Goal: Information Seeking & Learning: Find contact information

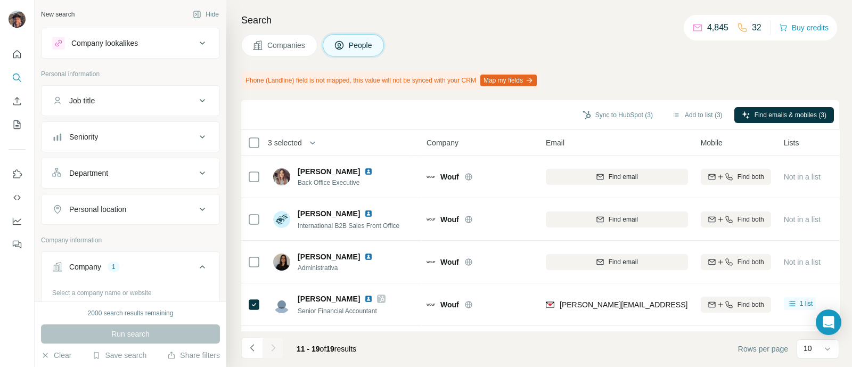
scroll to position [81, 0]
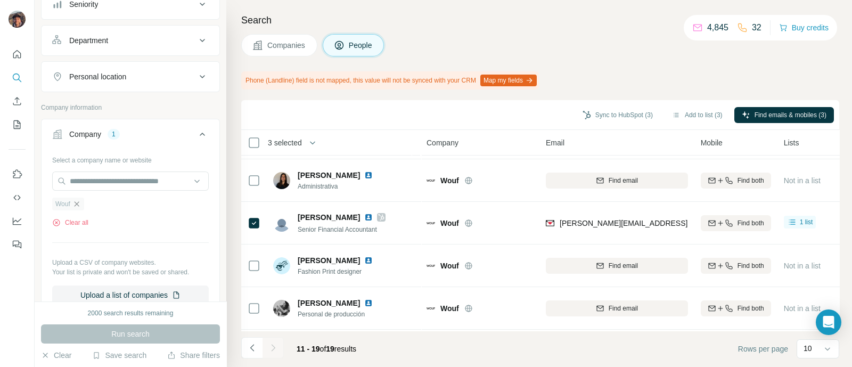
click at [78, 200] on icon "button" at bounding box center [76, 204] width 9 height 9
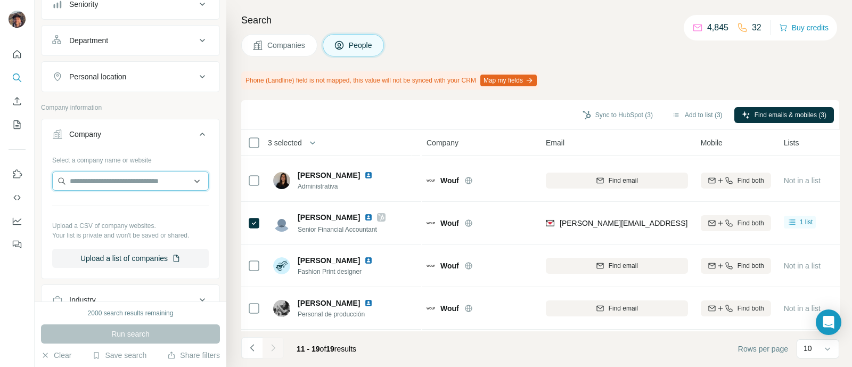
click at [85, 175] on input "text" at bounding box center [130, 180] width 157 height 19
paste input "**********"
type input "**********"
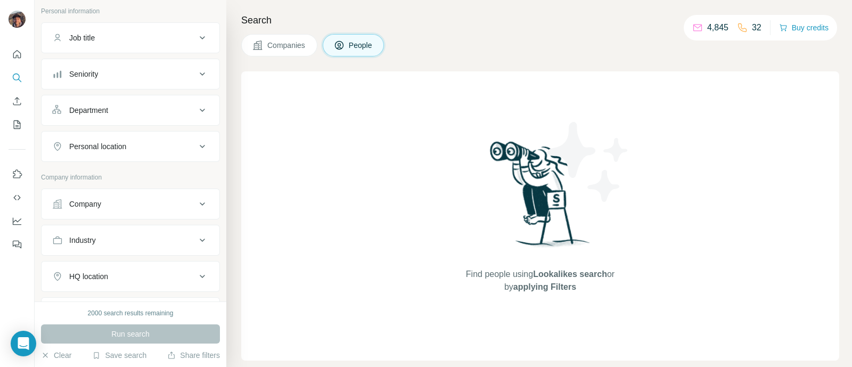
scroll to position [133, 0]
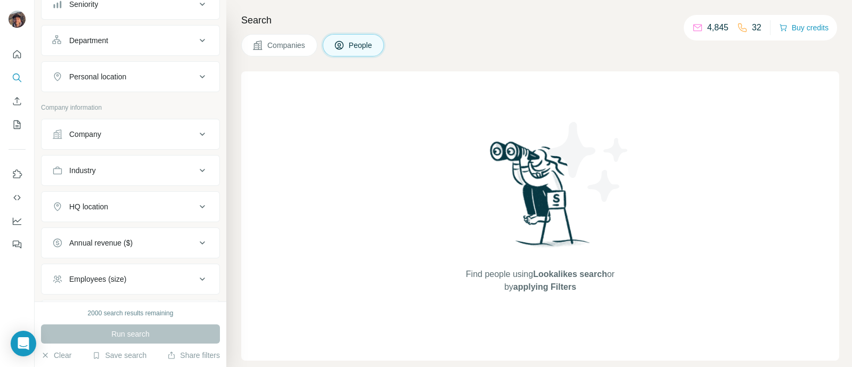
drag, startPoint x: 138, startPoint y: 123, endPoint x: 142, endPoint y: 133, distance: 10.8
click at [138, 123] on button "Company" at bounding box center [131, 134] width 178 height 26
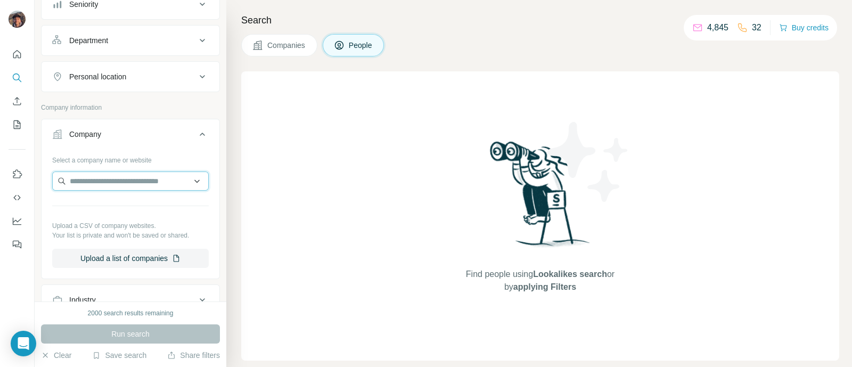
click at [149, 184] on input "text" at bounding box center [130, 180] width 157 height 19
paste input "**********"
type input "**********"
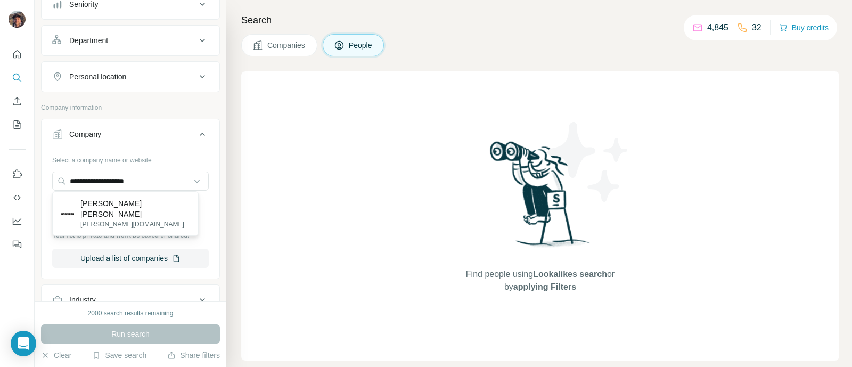
click at [148, 216] on div "Ana Luisa [DOMAIN_NAME]" at bounding box center [125, 213] width 141 height 39
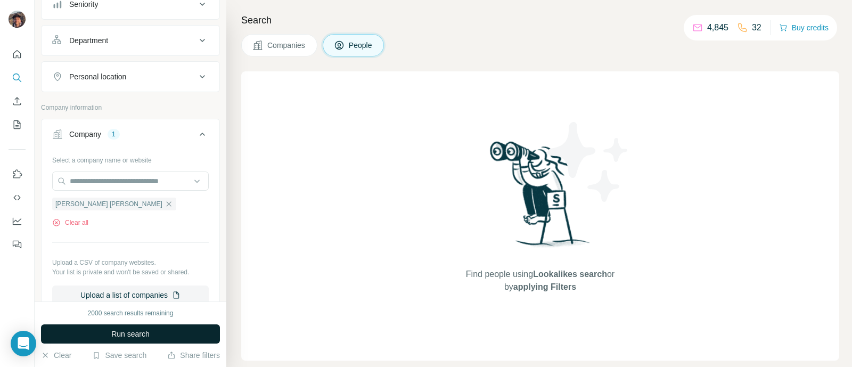
click at [153, 337] on button "Run search" at bounding box center [130, 333] width 179 height 19
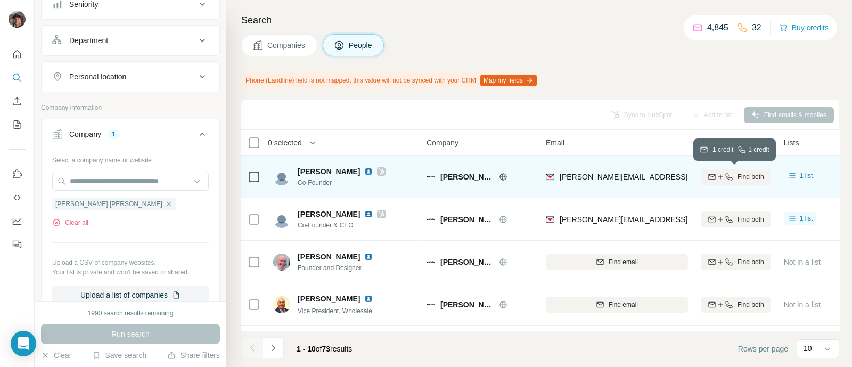
click at [739, 172] on span "Find both" at bounding box center [751, 177] width 27 height 10
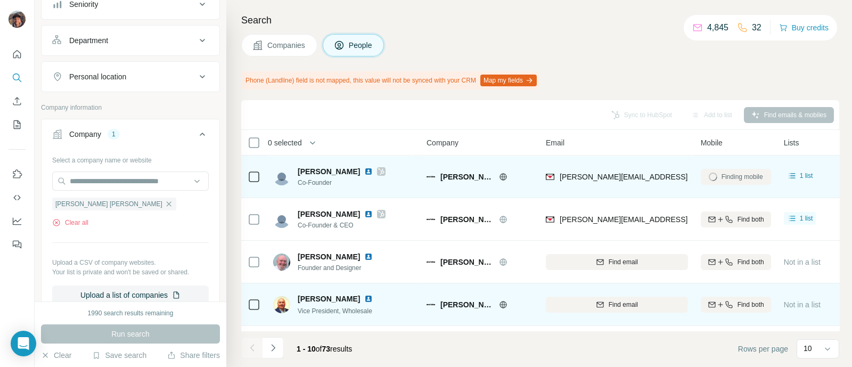
scroll to position [133, 0]
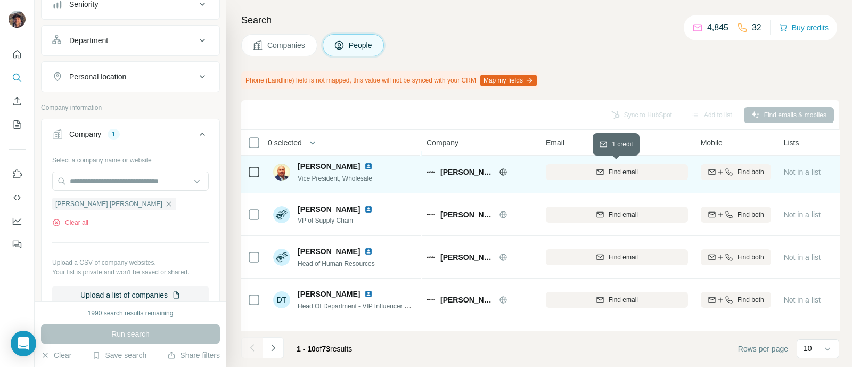
click at [586, 174] on div "Find email" at bounding box center [617, 172] width 142 height 10
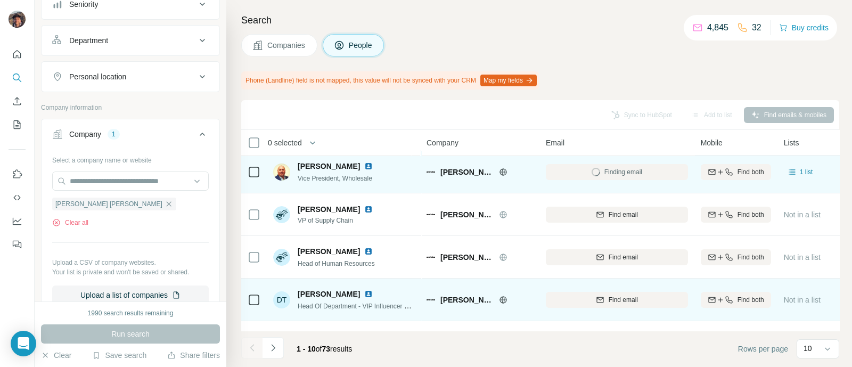
scroll to position [257, 0]
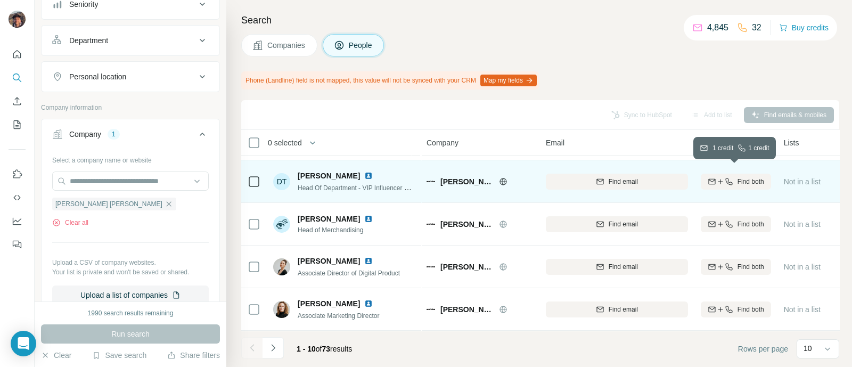
click at [725, 177] on icon "button" at bounding box center [729, 181] width 9 height 9
click at [266, 342] on button "Navigate to next page" at bounding box center [273, 347] width 21 height 21
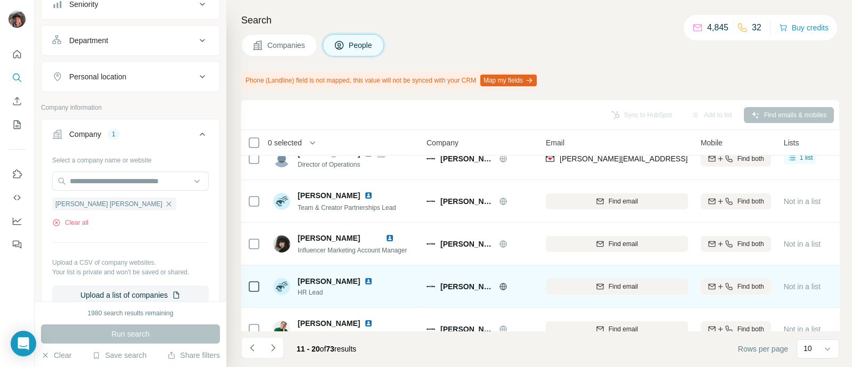
scroll to position [0, 0]
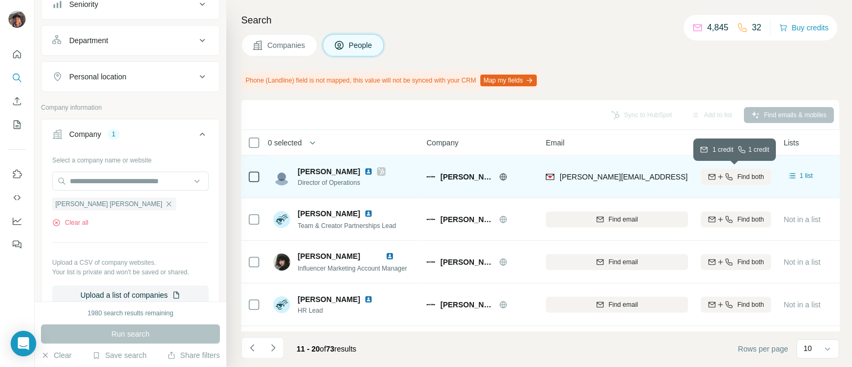
click at [727, 174] on icon "button" at bounding box center [729, 177] width 9 height 9
click at [269, 349] on icon "Navigate to next page" at bounding box center [273, 347] width 11 height 11
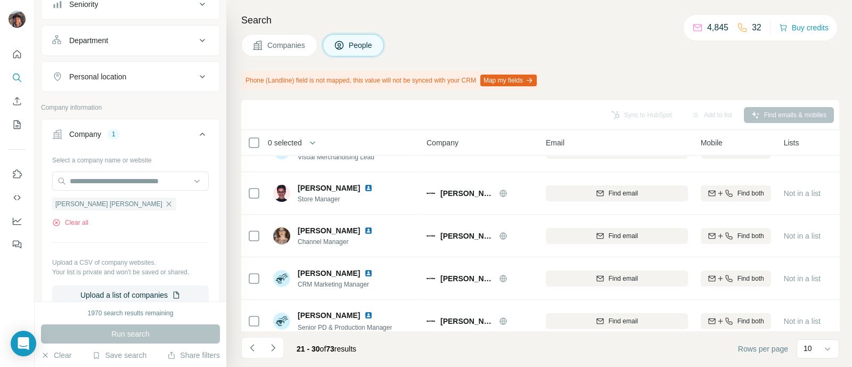
scroll to position [257, 0]
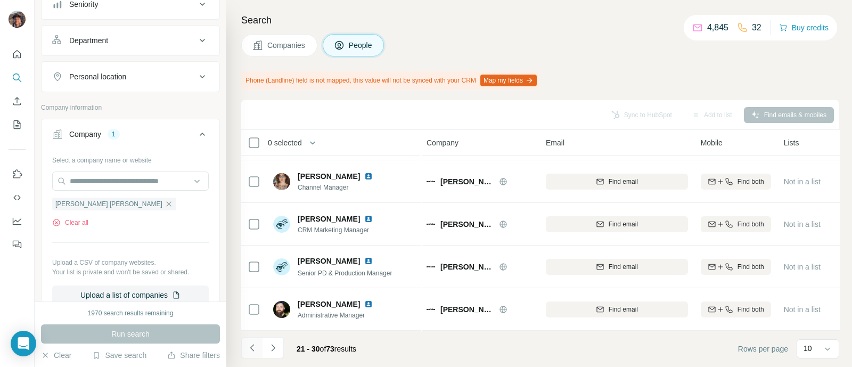
click at [254, 347] on icon "Navigate to previous page" at bounding box center [252, 347] width 11 height 11
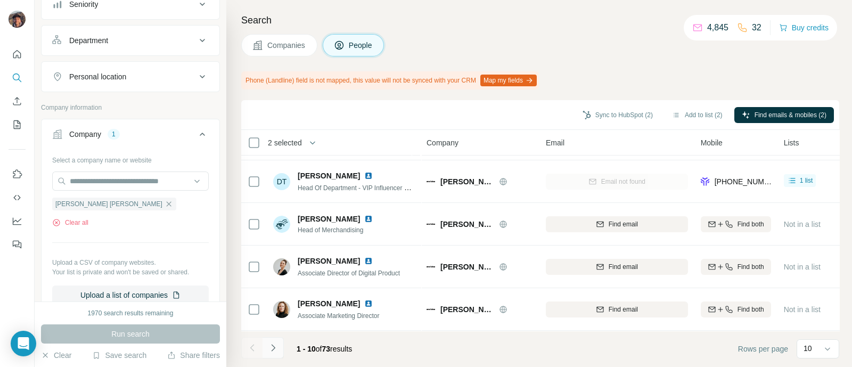
click at [268, 347] on icon "Navigate to next page" at bounding box center [273, 347] width 11 height 11
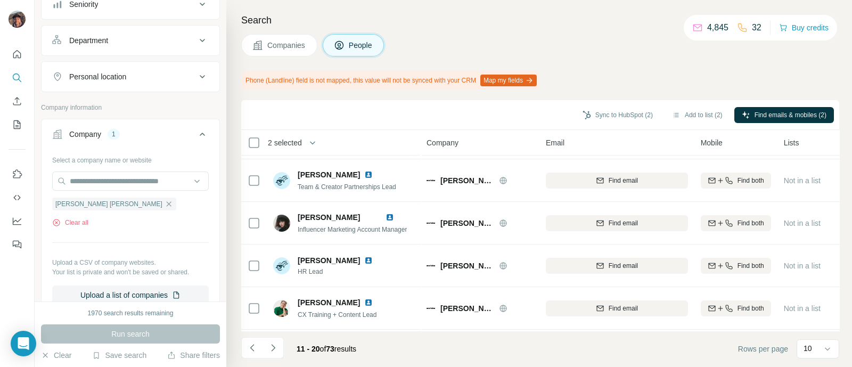
scroll to position [0, 0]
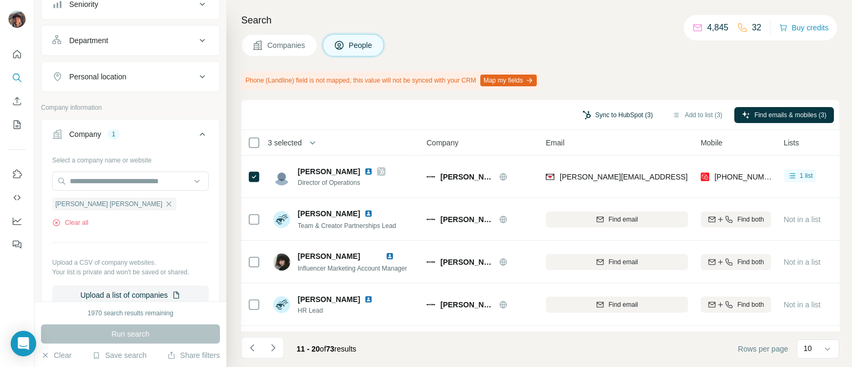
click at [598, 114] on button "Sync to HubSpot (3)" at bounding box center [617, 115] width 85 height 16
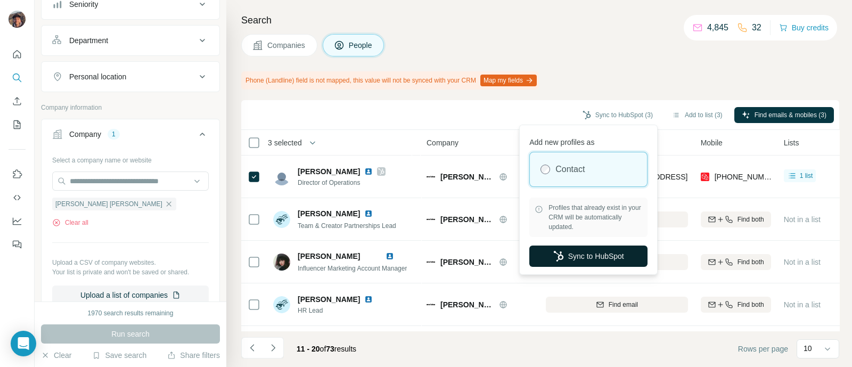
click at [582, 256] on button "Sync to HubSpot" at bounding box center [588, 256] width 118 height 21
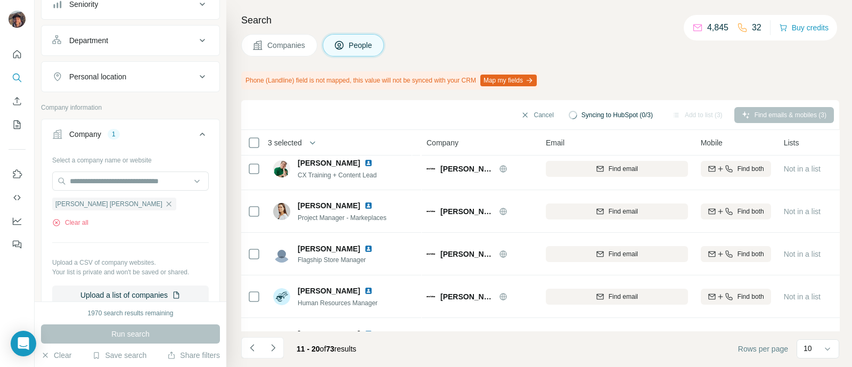
scroll to position [257, 0]
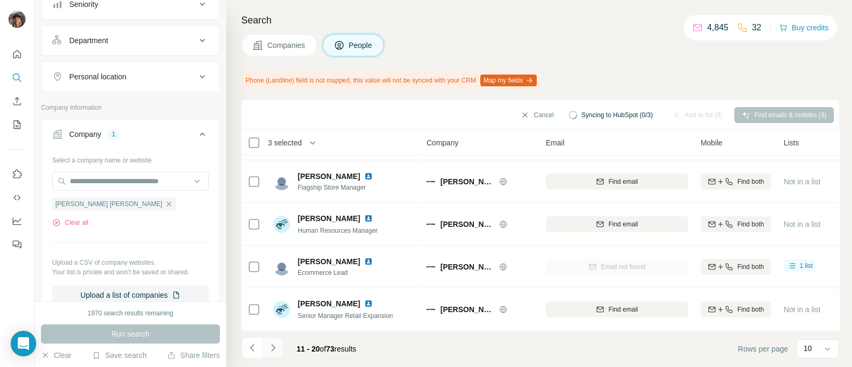
click at [275, 347] on icon "Navigate to next page" at bounding box center [273, 347] width 11 height 11
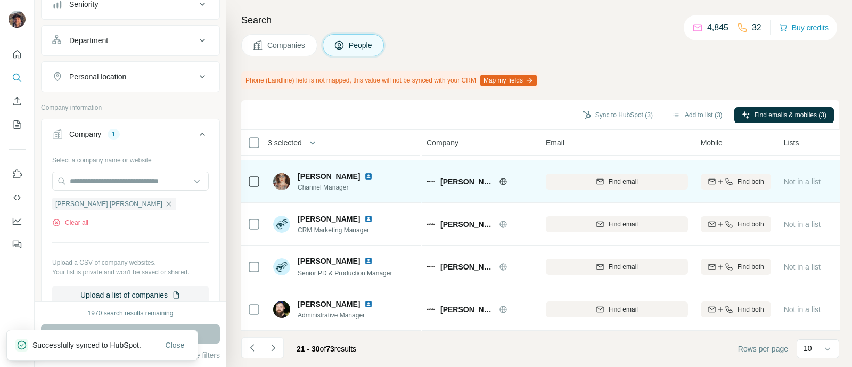
drag, startPoint x: 469, startPoint y: 208, endPoint x: 354, endPoint y: 169, distance: 121.1
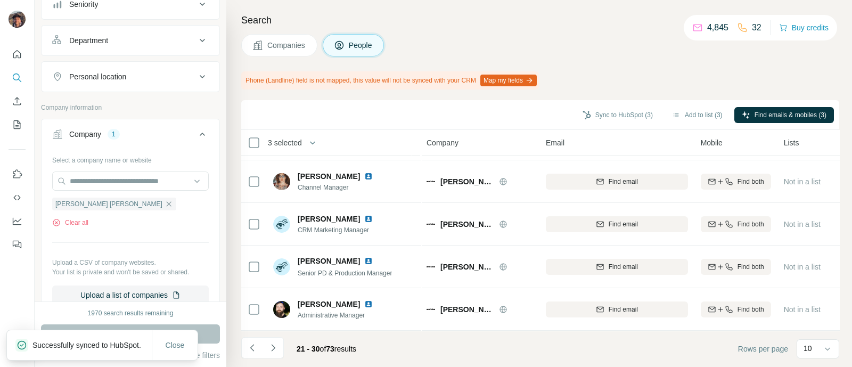
drag, startPoint x: 354, startPoint y: 169, endPoint x: 320, endPoint y: 116, distance: 63.2
click at [320, 116] on div "Sync to HubSpot (3) Add to list (3) Find emails & mobiles (3)" at bounding box center [540, 114] width 587 height 19
click at [273, 345] on icon "Navigate to next page" at bounding box center [273, 347] width 11 height 11
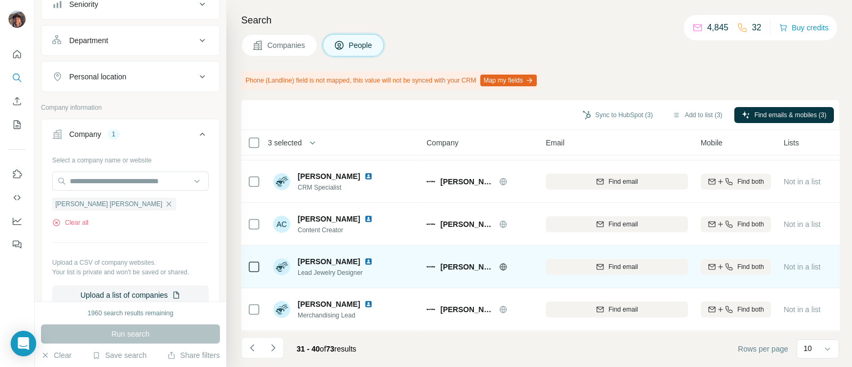
scroll to position [0, 0]
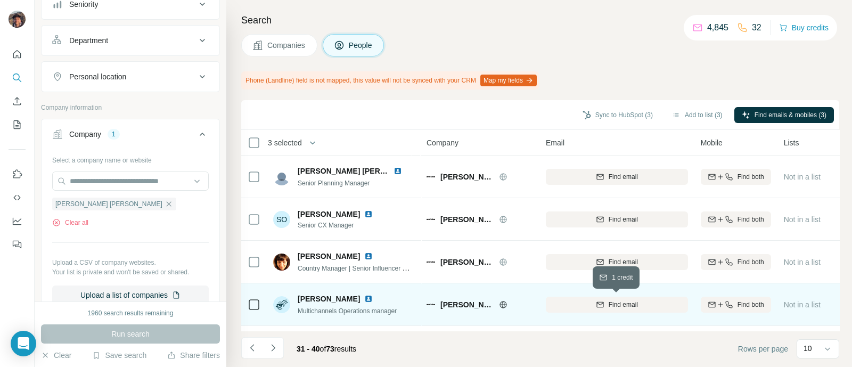
click at [590, 302] on div "Find email" at bounding box center [617, 305] width 142 height 10
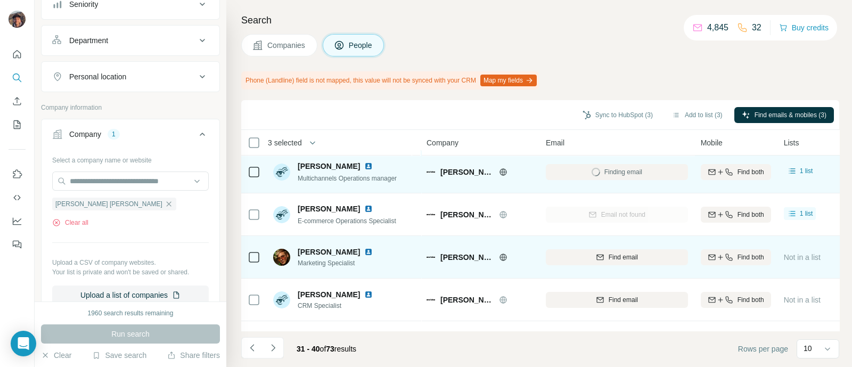
scroll to position [257, 0]
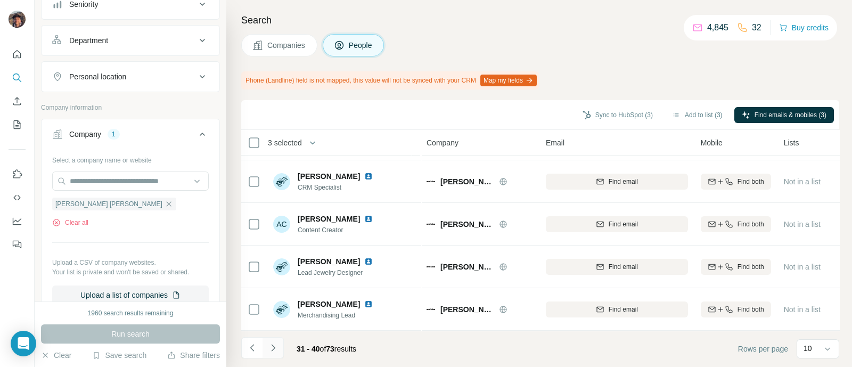
click at [263, 352] on button "Navigate to next page" at bounding box center [273, 347] width 21 height 21
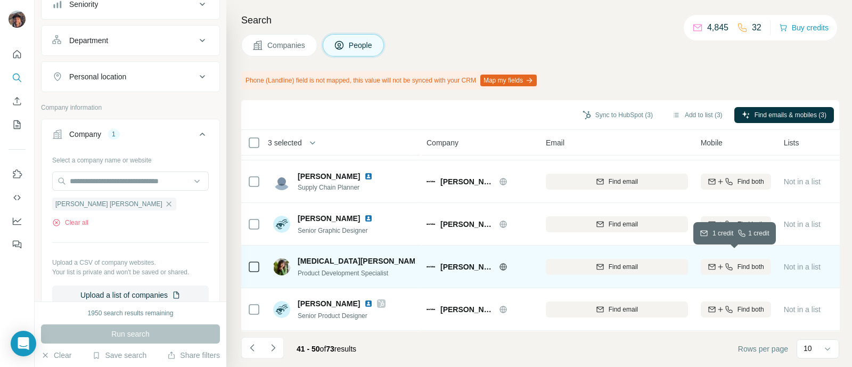
click at [716, 263] on icon "button" at bounding box center [720, 267] width 9 height 9
click at [265, 348] on button "Navigate to next page" at bounding box center [273, 347] width 21 height 21
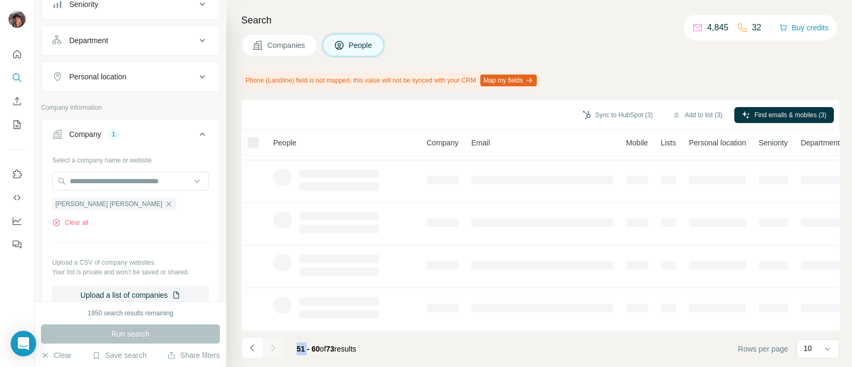
click at [265, 348] on div at bounding box center [273, 347] width 21 height 21
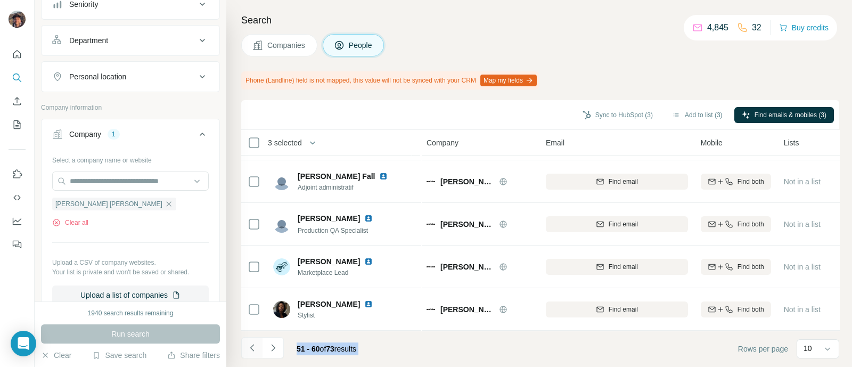
click at [260, 343] on button "Navigate to previous page" at bounding box center [251, 347] width 21 height 21
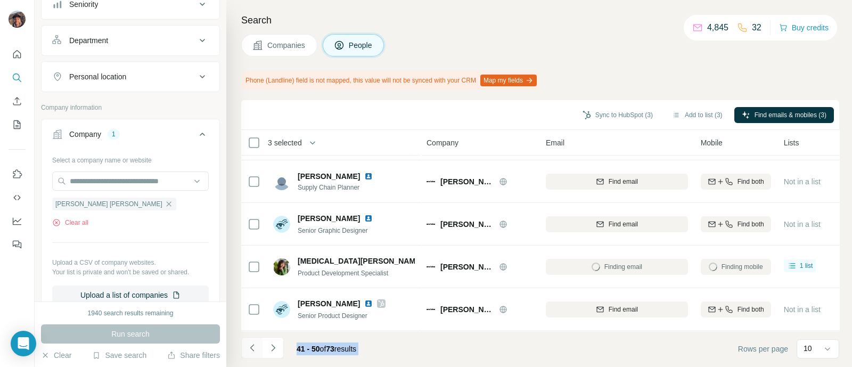
click at [251, 344] on icon "Navigate to previous page" at bounding box center [252, 347] width 11 height 11
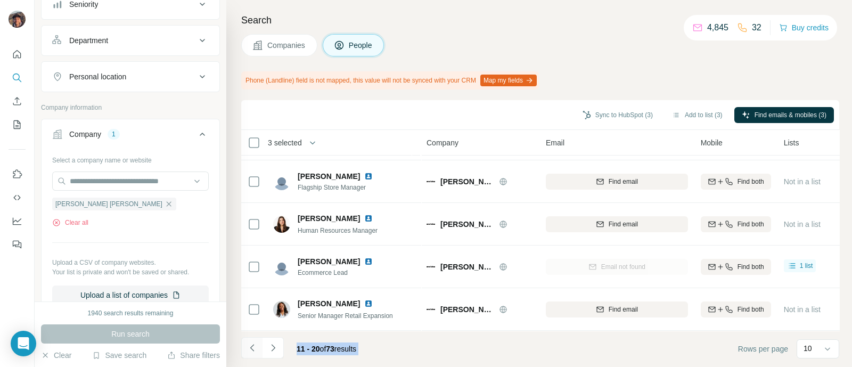
click at [251, 344] on icon "Navigate to previous page" at bounding box center [252, 347] width 11 height 11
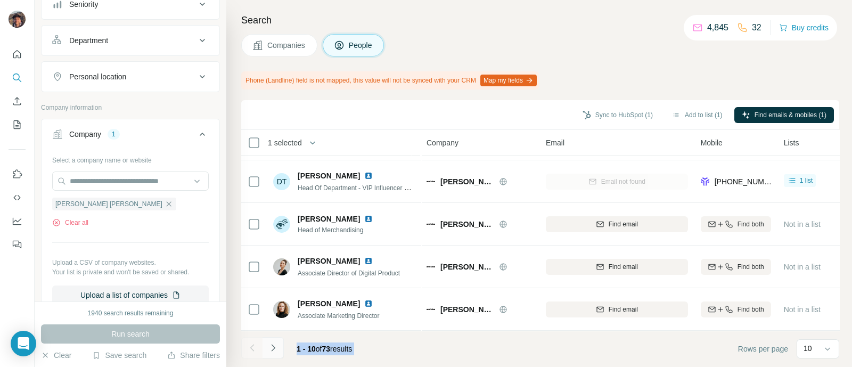
click at [268, 341] on button "Navigate to next page" at bounding box center [273, 347] width 21 height 21
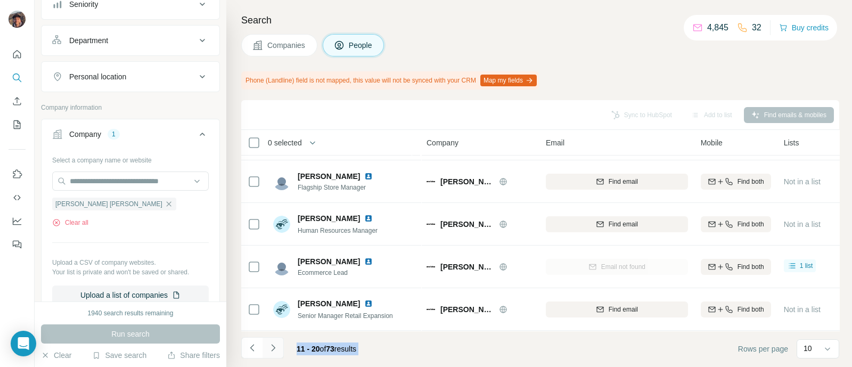
click at [266, 350] on button "Navigate to next page" at bounding box center [273, 347] width 21 height 21
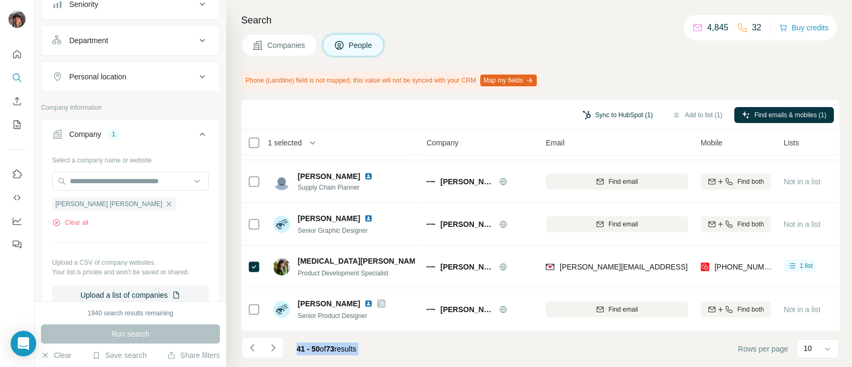
click at [606, 119] on button "Sync to HubSpot (1)" at bounding box center [617, 115] width 85 height 16
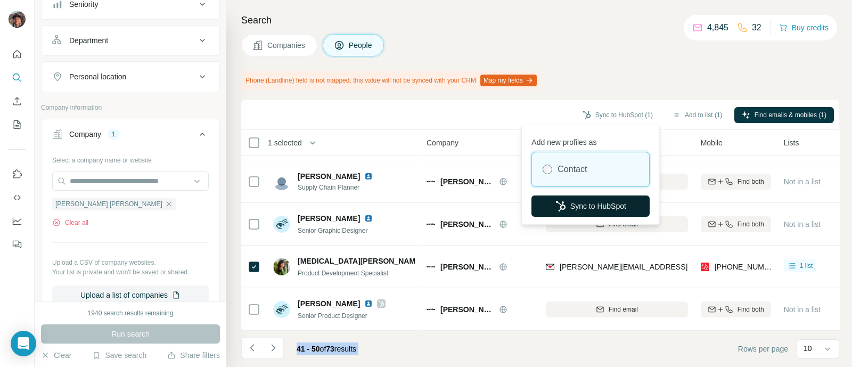
click at [597, 205] on button "Sync to HubSpot" at bounding box center [591, 205] width 118 height 21
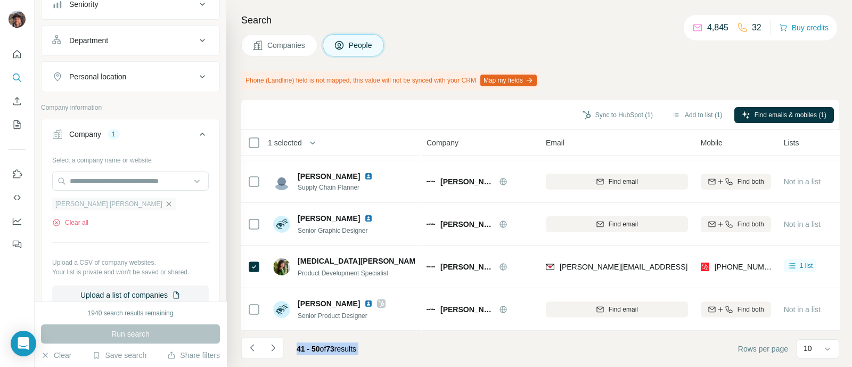
click at [165, 200] on icon "button" at bounding box center [169, 204] width 9 height 9
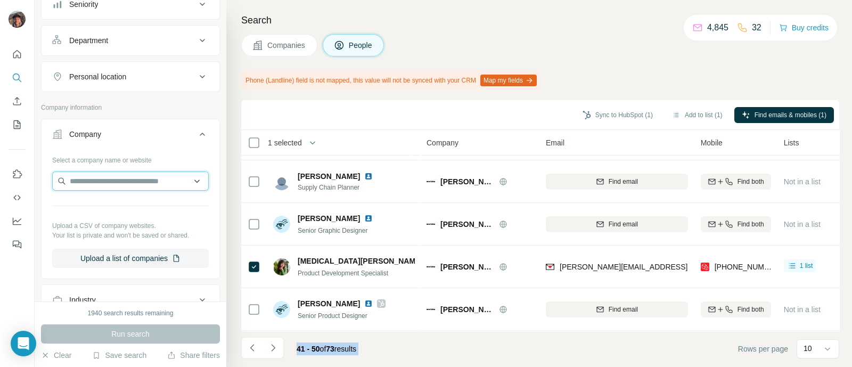
click at [105, 180] on input "text" at bounding box center [130, 180] width 157 height 19
paste input "**********"
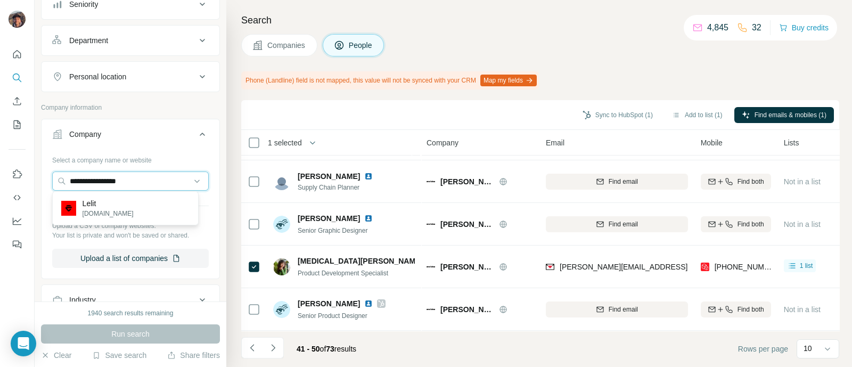
type input "**********"
click at [117, 210] on div "Lelit [DOMAIN_NAME]" at bounding box center [125, 208] width 141 height 29
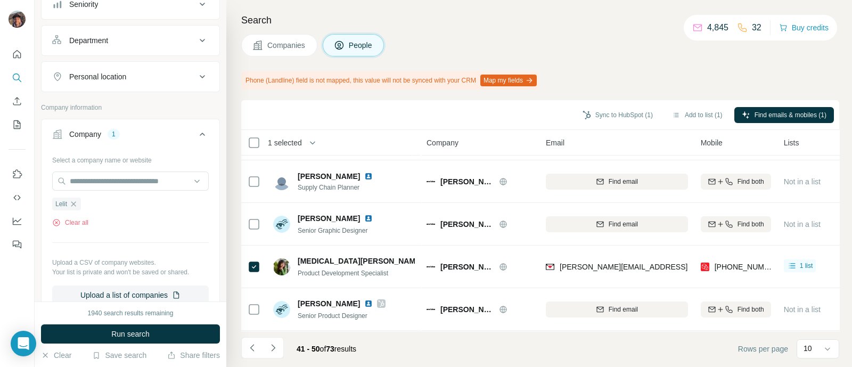
click at [152, 320] on div "1940 search results remaining Run search Clear Save search Share filters" at bounding box center [131, 334] width 192 height 66
click at [152, 337] on button "Run search" at bounding box center [130, 333] width 179 height 19
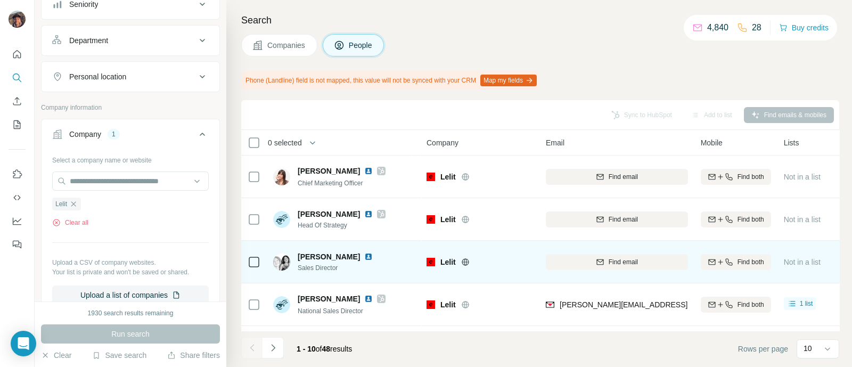
scroll to position [257, 0]
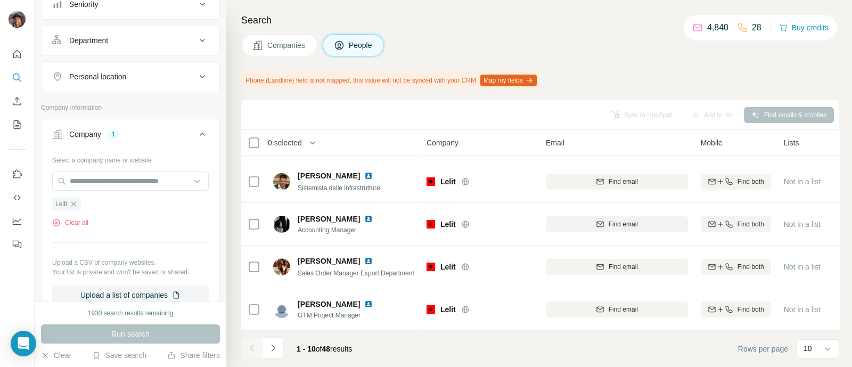
click at [282, 333] on footer "1 - 10 of 48 results Rows per page 10" at bounding box center [540, 349] width 598 height 36
click at [283, 342] on button "Navigate to next page" at bounding box center [273, 347] width 21 height 21
click at [282, 348] on button "Navigate to next page" at bounding box center [273, 347] width 21 height 21
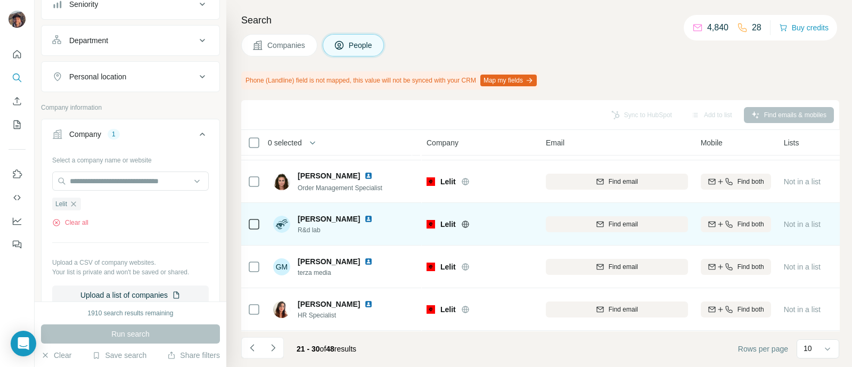
click at [495, 203] on td "Lelit" at bounding box center [479, 224] width 119 height 43
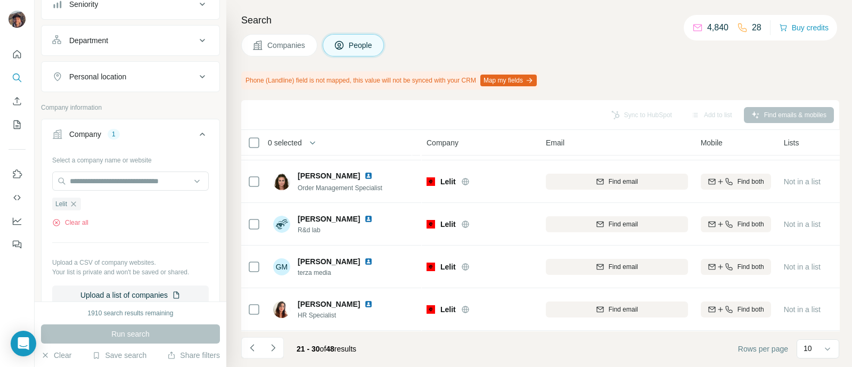
scroll to position [0, 0]
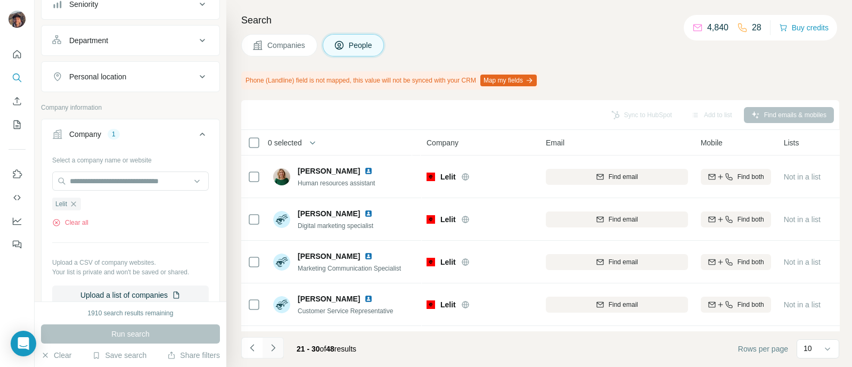
click at [274, 345] on icon "Navigate to next page" at bounding box center [273, 347] width 11 height 11
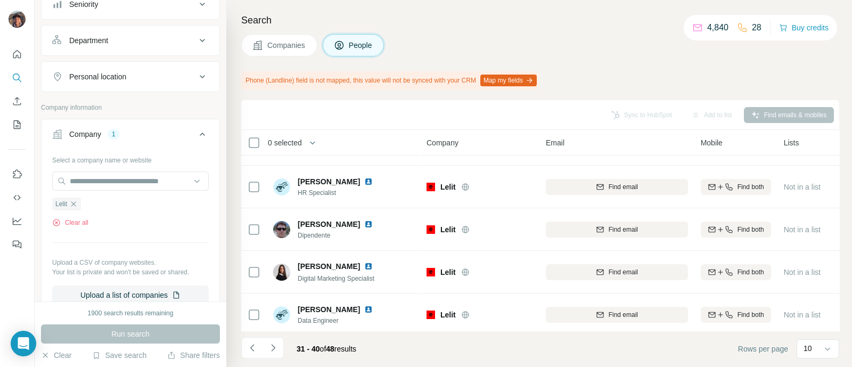
scroll to position [257, 0]
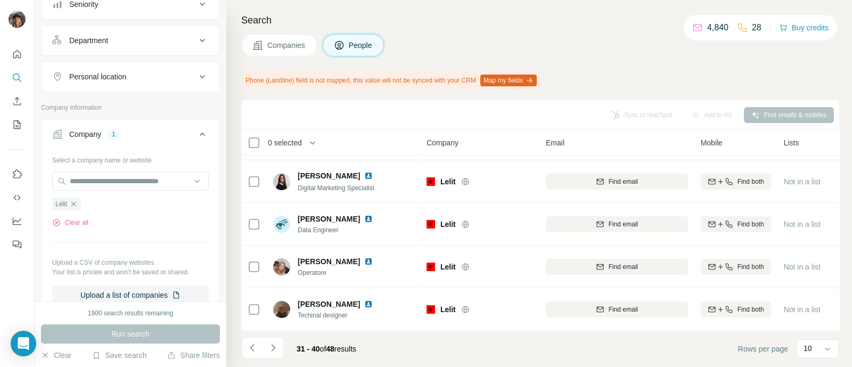
click at [280, 332] on footer "31 - 40 of 48 results Rows per page 10" at bounding box center [540, 349] width 598 height 36
click at [276, 340] on button "Navigate to next page" at bounding box center [273, 347] width 21 height 21
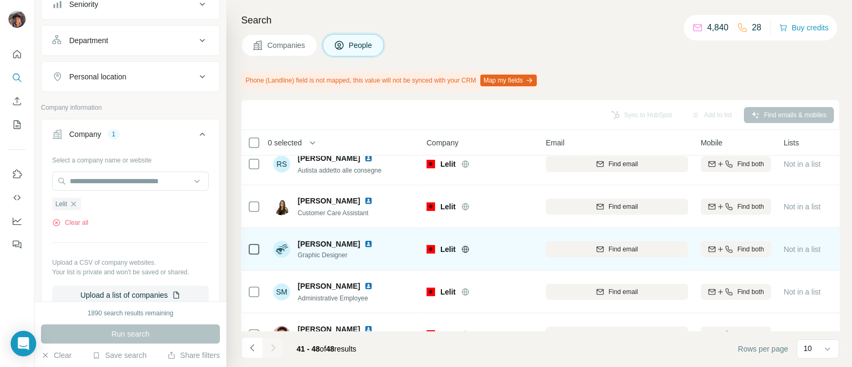
scroll to position [0, 0]
